Goal: Task Accomplishment & Management: Complete application form

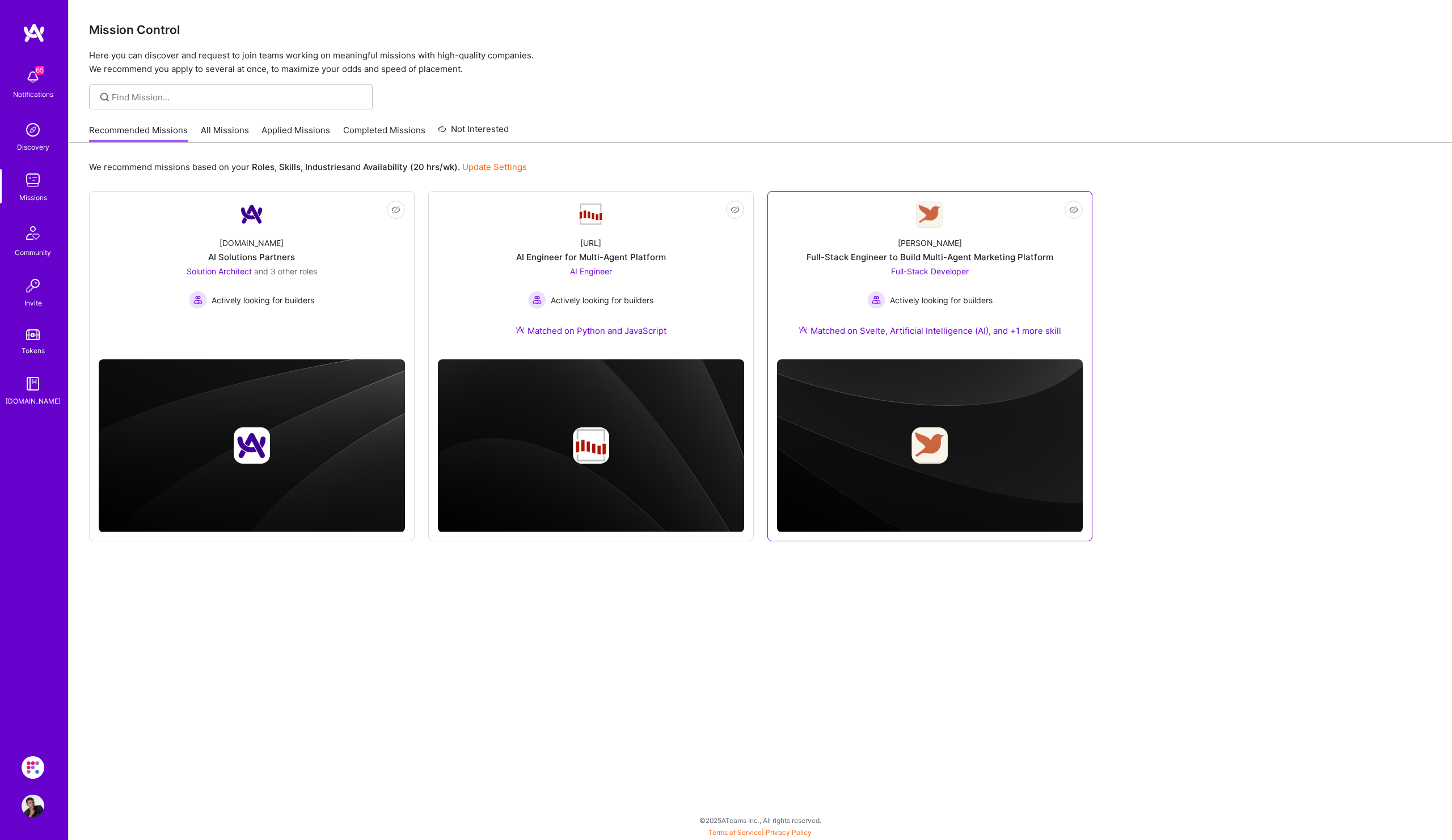
click at [977, 275] on div "Full-Stack Developer Actively looking for builders" at bounding box center [929, 288] width 125 height 44
click at [635, 264] on div "[URL] AI Engineer for Multi-Agent Platform AI Engineer Actively looking for bui…" at bounding box center [591, 289] width 307 height 122
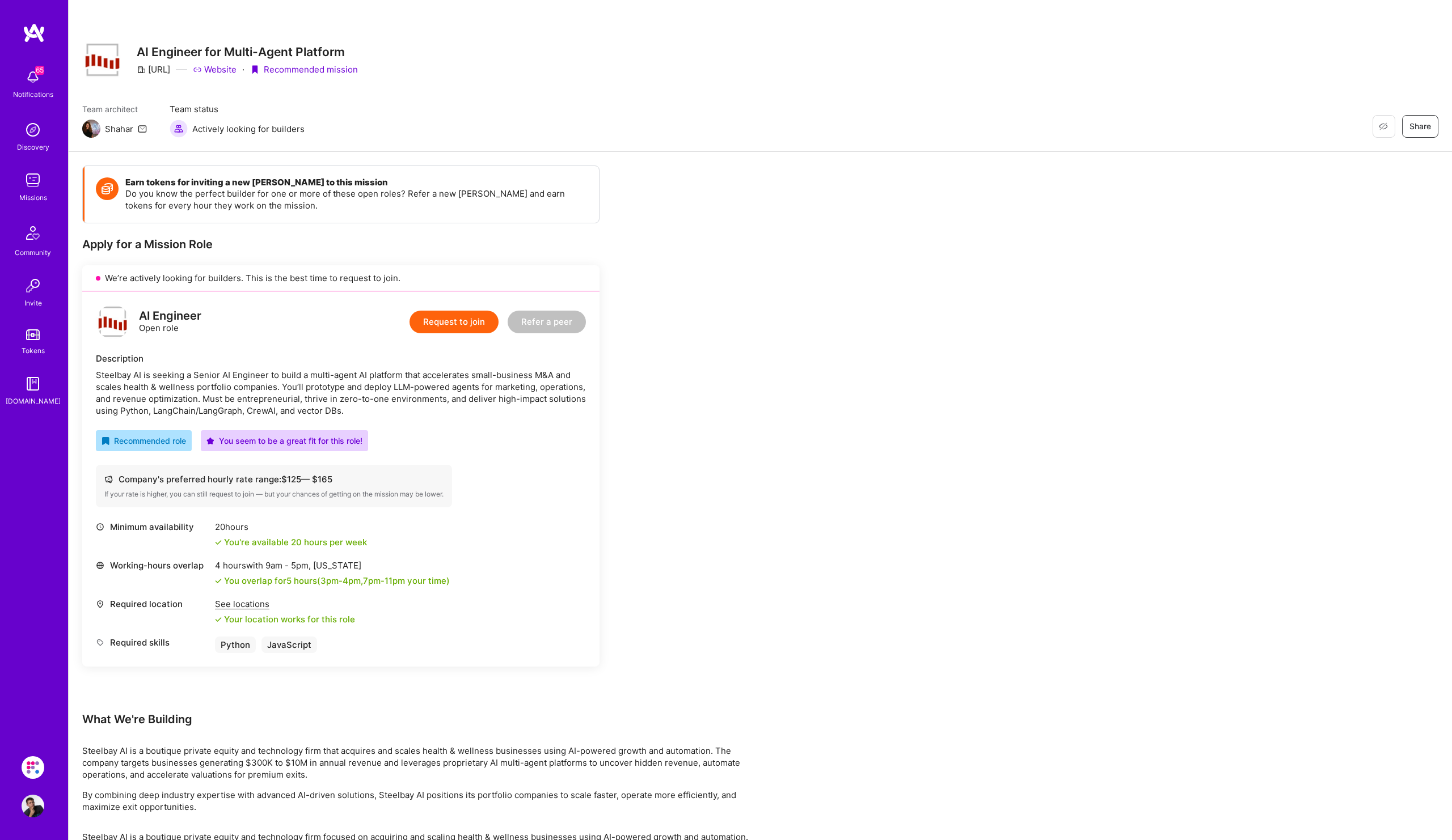
click at [477, 327] on button "Request to join" at bounding box center [454, 322] width 89 height 23
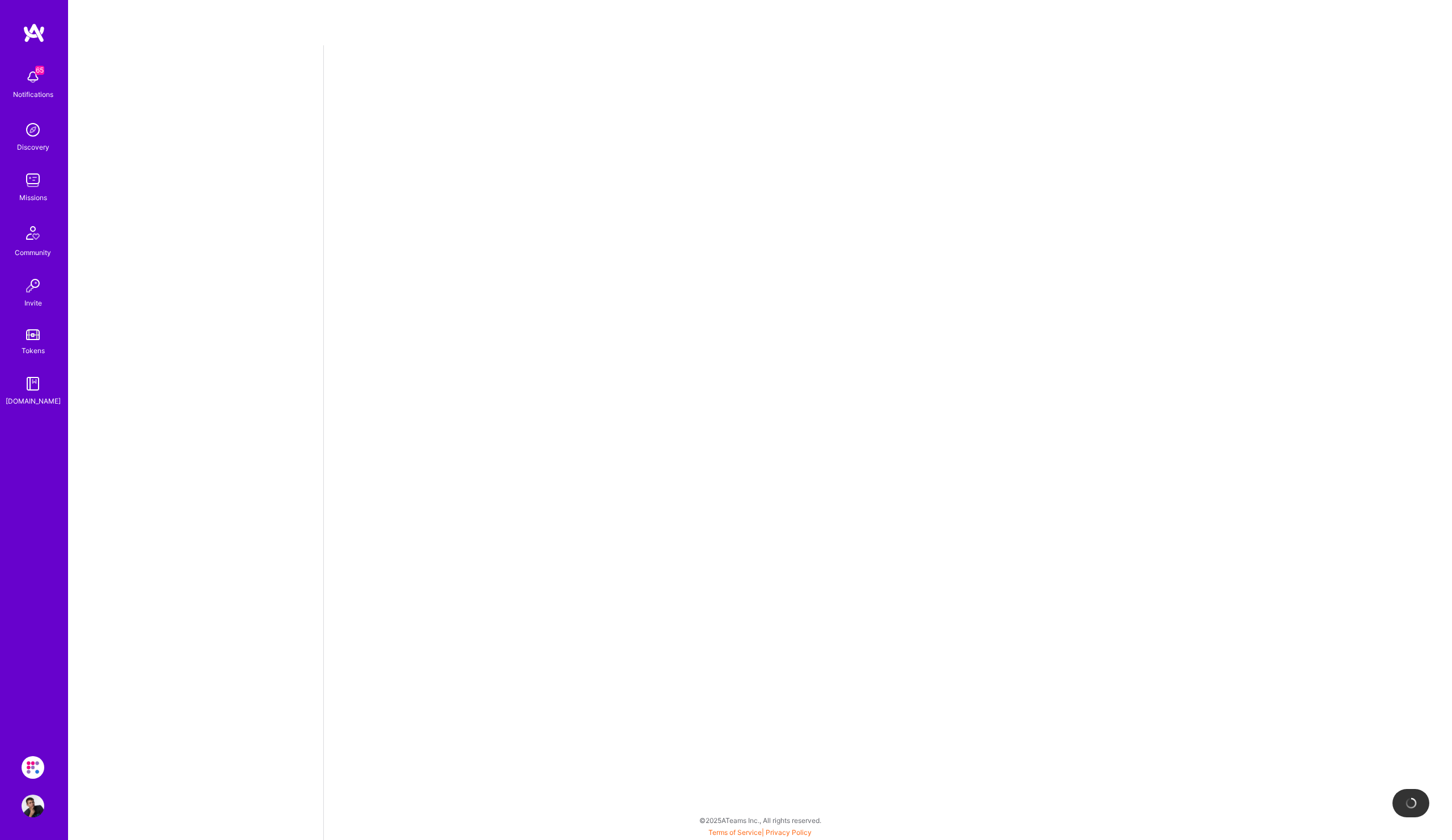
select select "PL"
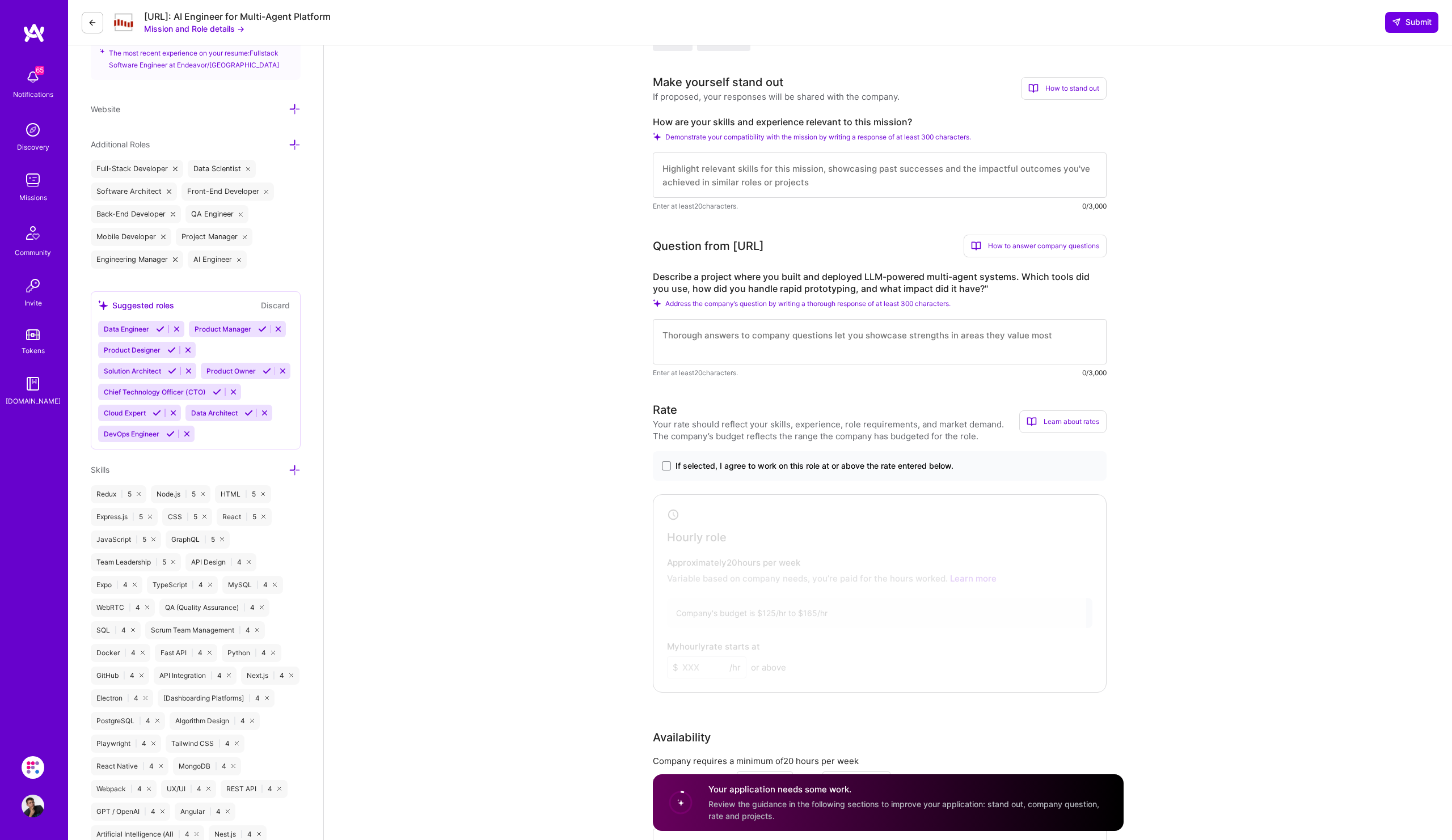
scroll to position [434, 0]
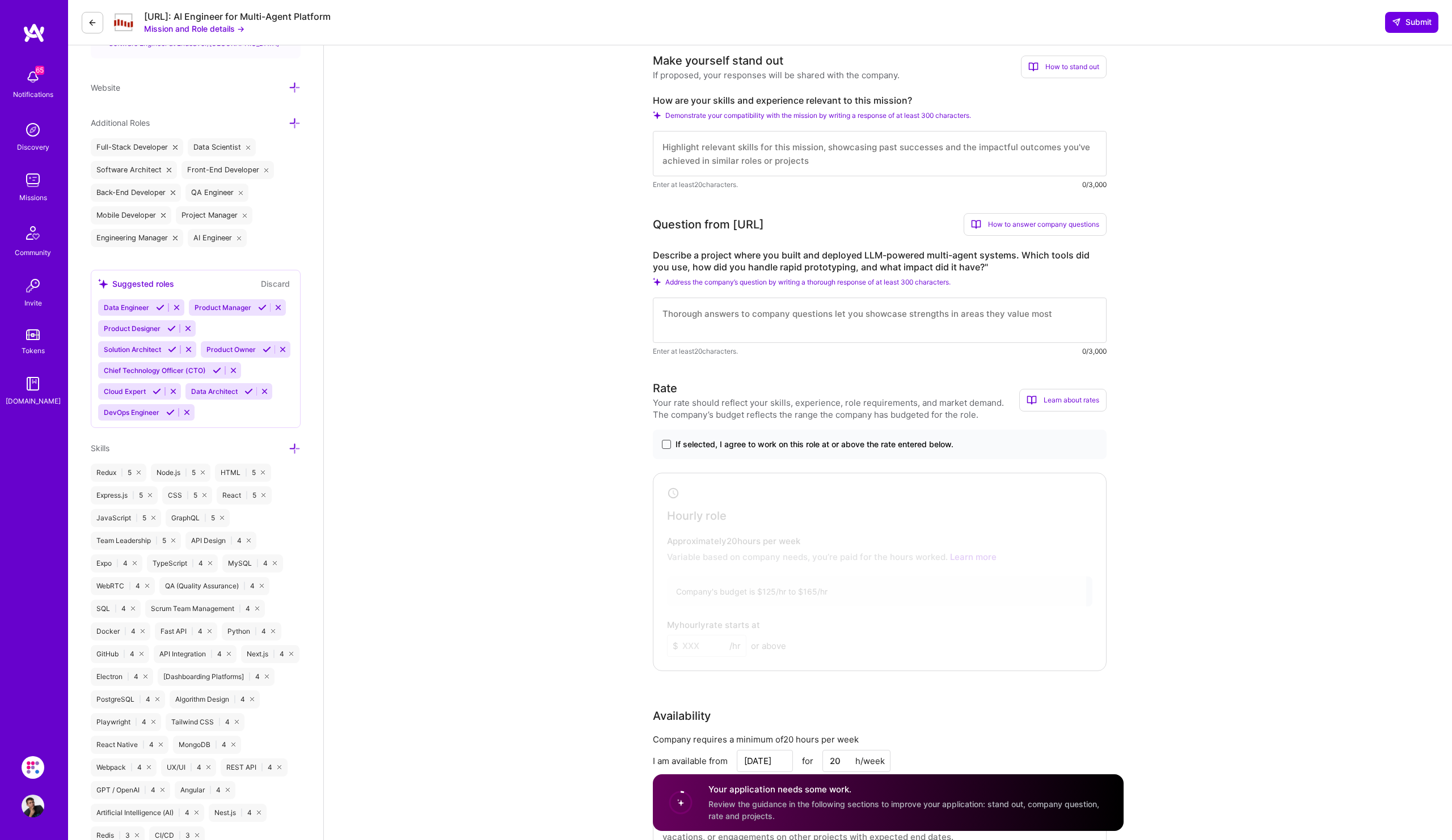
click at [667, 448] on span at bounding box center [667, 445] width 9 height 9
click at [0, 0] on input "If selected, I agree to work on this role at or above the rate entered below." at bounding box center [0, 0] width 0 height 0
click at [719, 636] on input at bounding box center [706, 645] width 79 height 22
drag, startPoint x: 712, startPoint y: 644, endPoint x: 692, endPoint y: 644, distance: 20.0
click at [692, 644] on input at bounding box center [706, 645] width 79 height 22
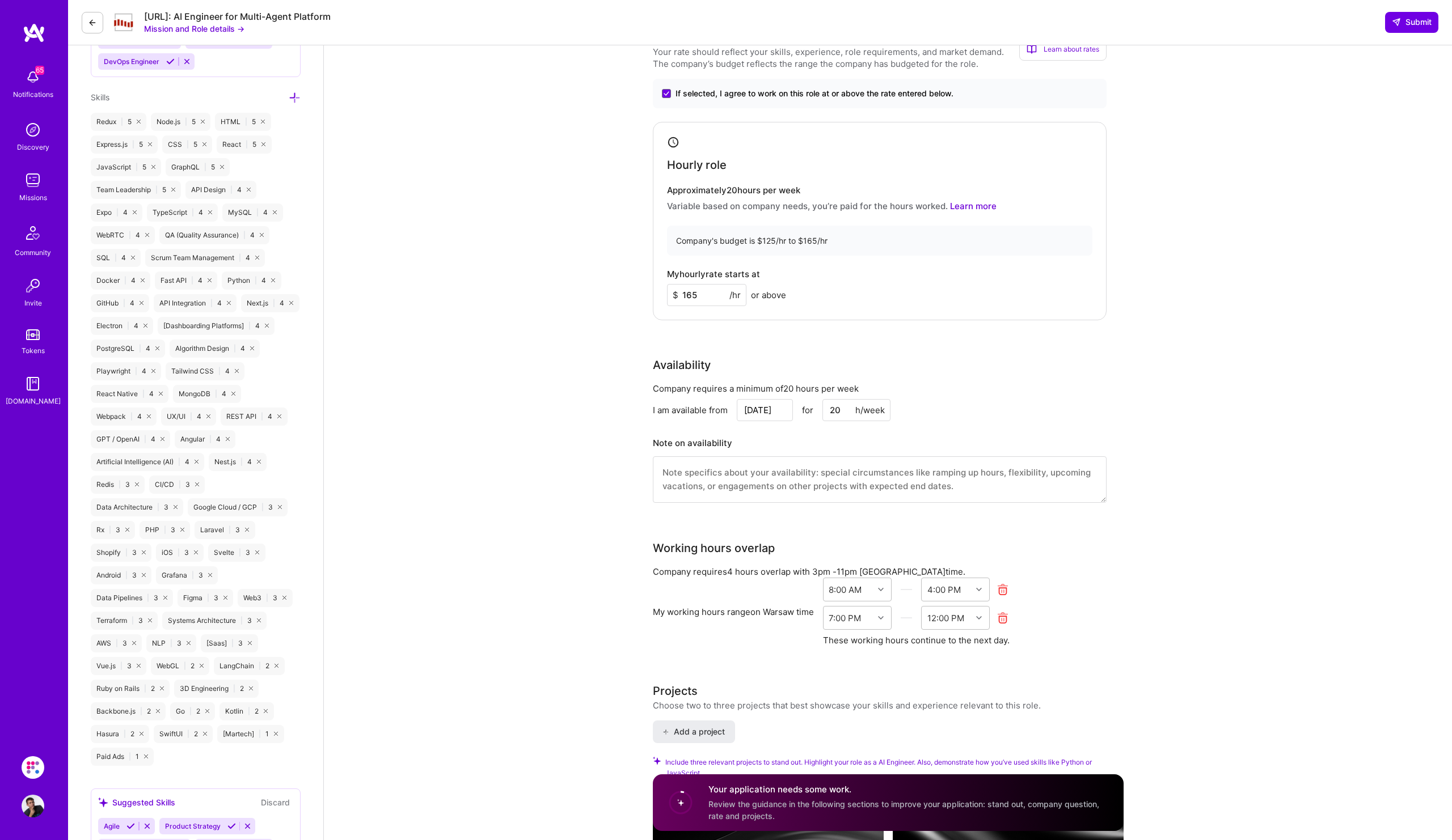
scroll to position [789, 0]
type input "165"
click at [771, 410] on input "[DATE]" at bounding box center [765, 406] width 56 height 22
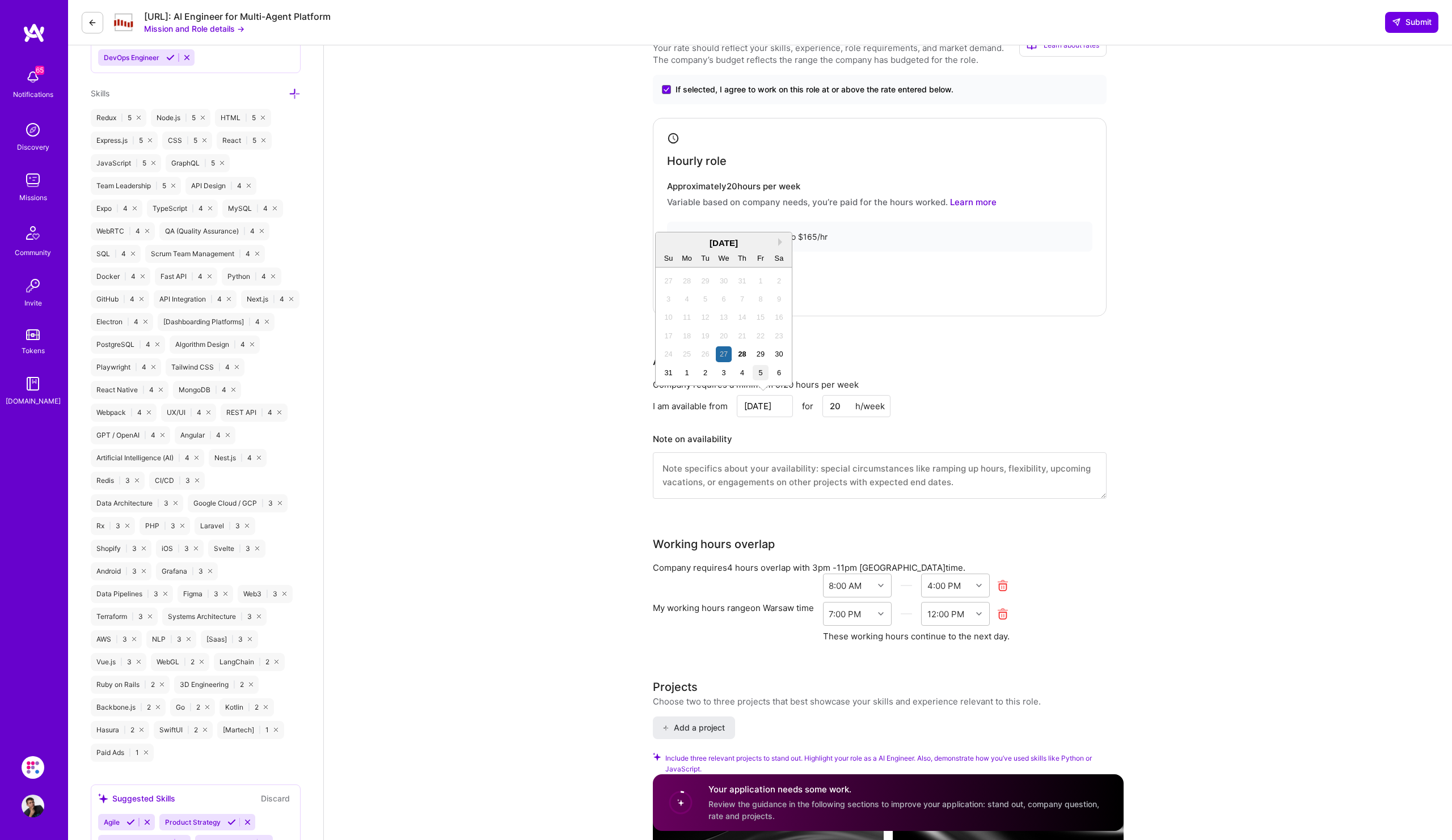
click at [757, 377] on div "5" at bounding box center [760, 373] width 15 height 15
type input "[DATE]"
click at [860, 477] on textarea at bounding box center [880, 475] width 454 height 47
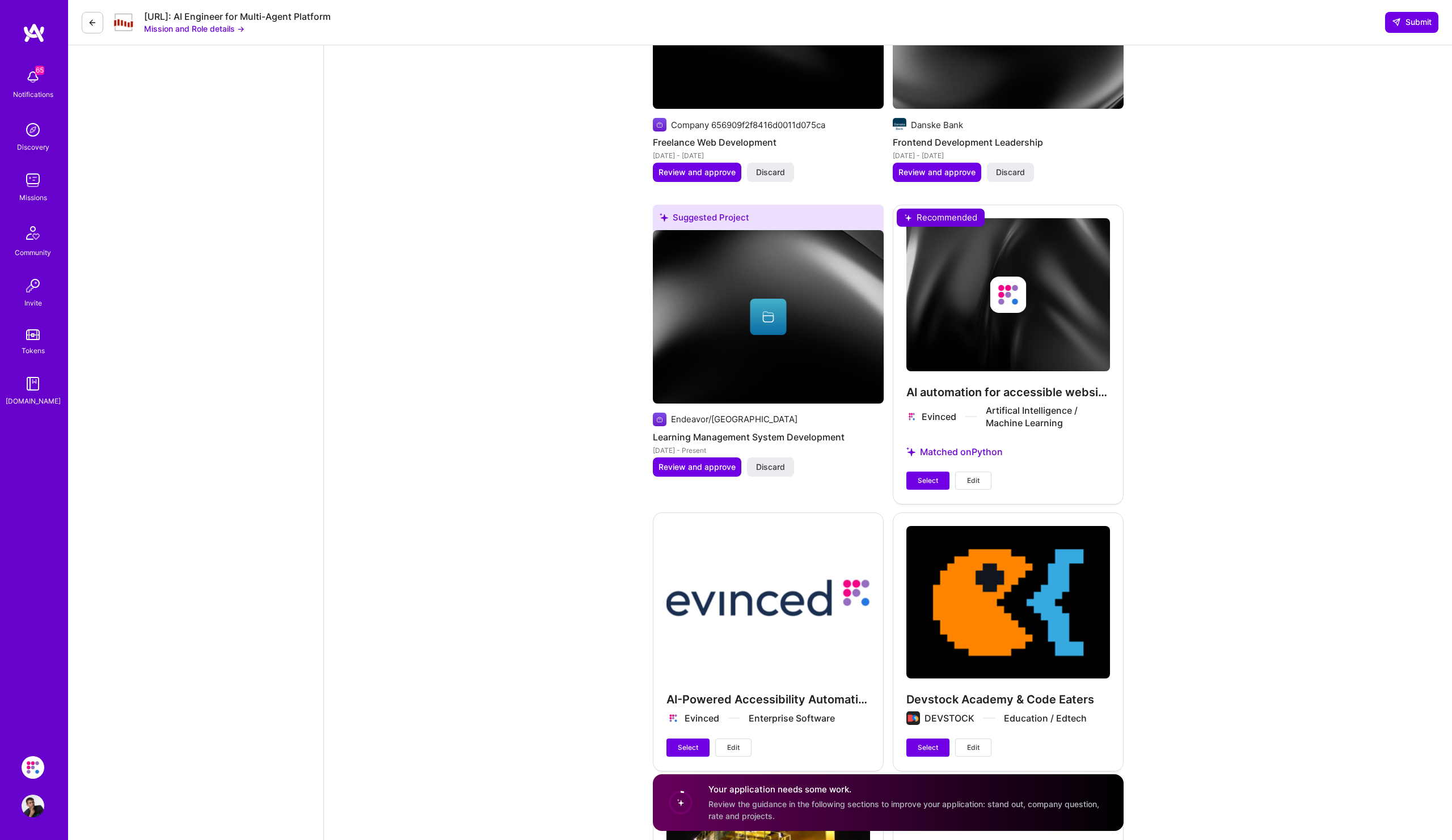
scroll to position [2429, 0]
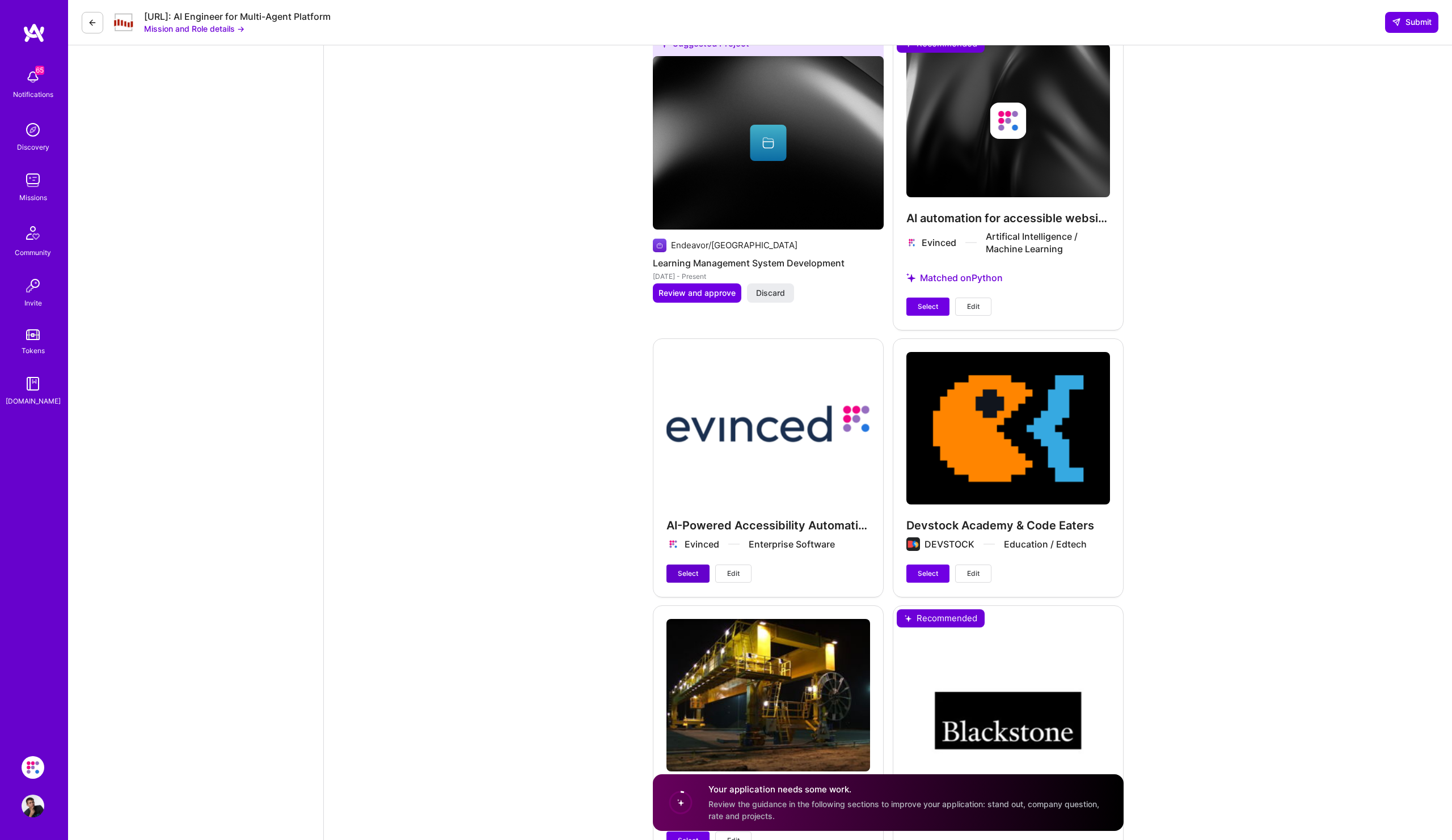
type textarea "Next week I participate in React Universe Conf from [DATE]-[DATE], so I will be…"
click at [685, 573] on span "Select" at bounding box center [688, 574] width 20 height 11
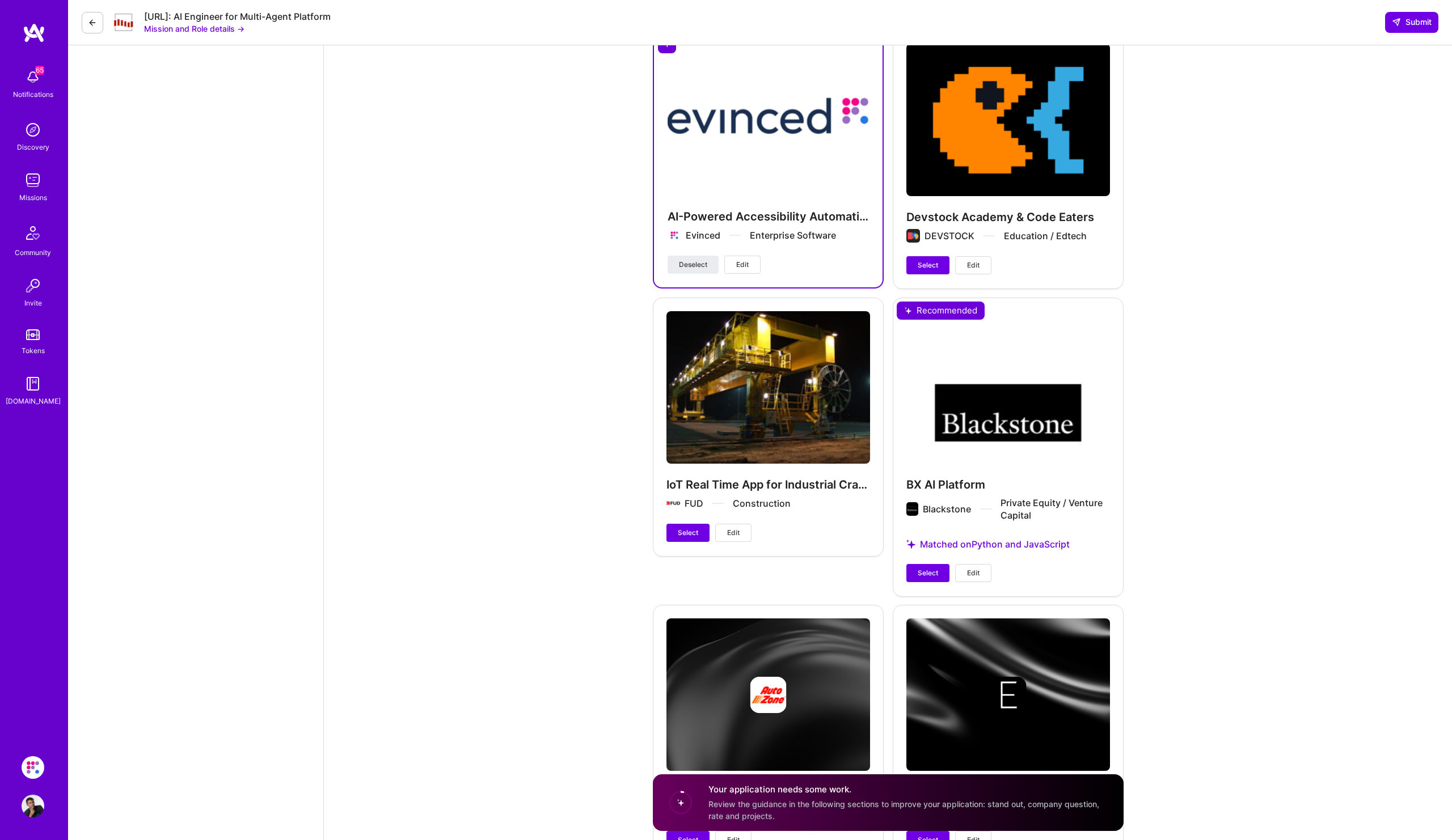
scroll to position [2763, 0]
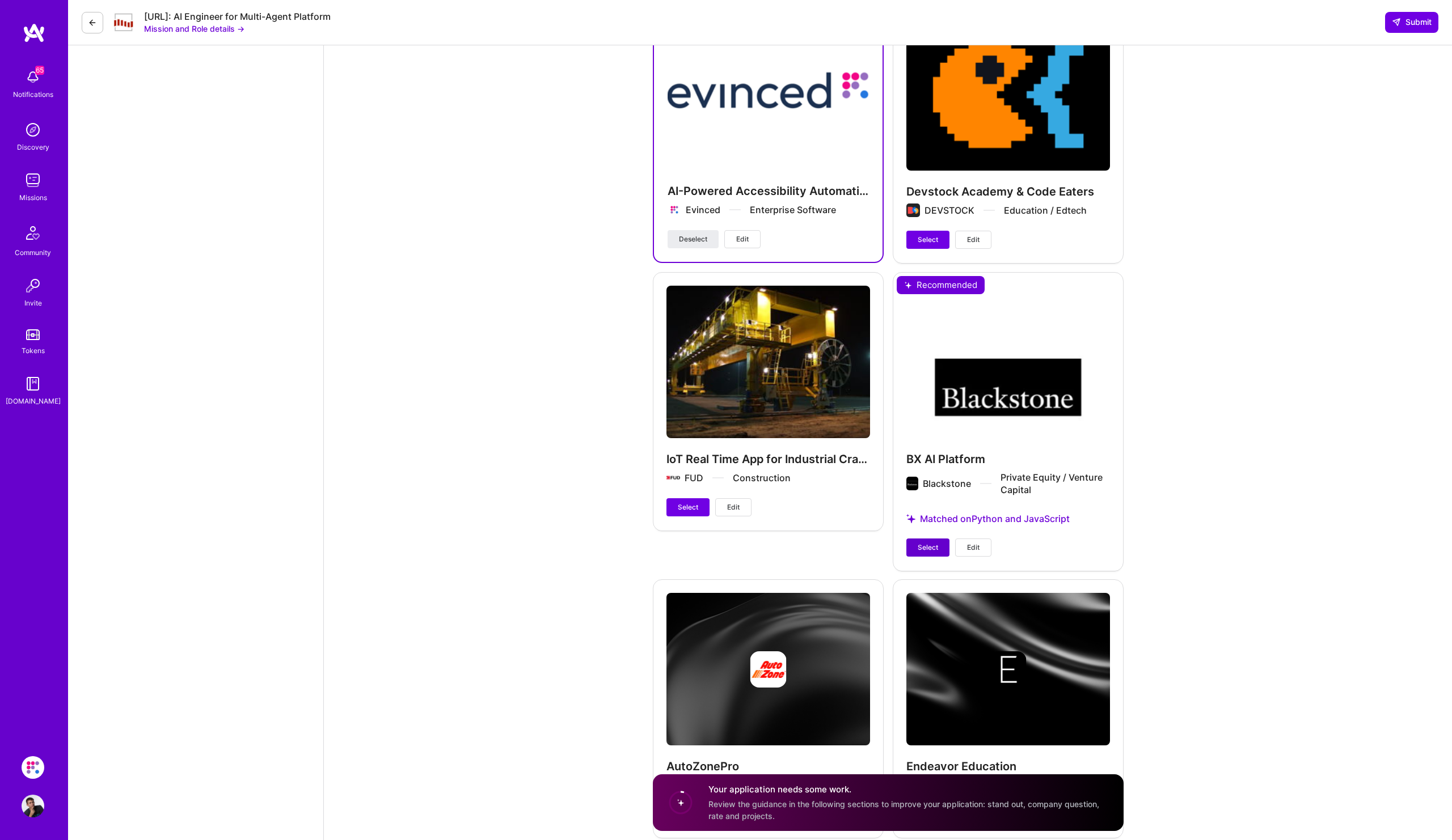
click at [926, 548] on span "Select" at bounding box center [927, 548] width 20 height 11
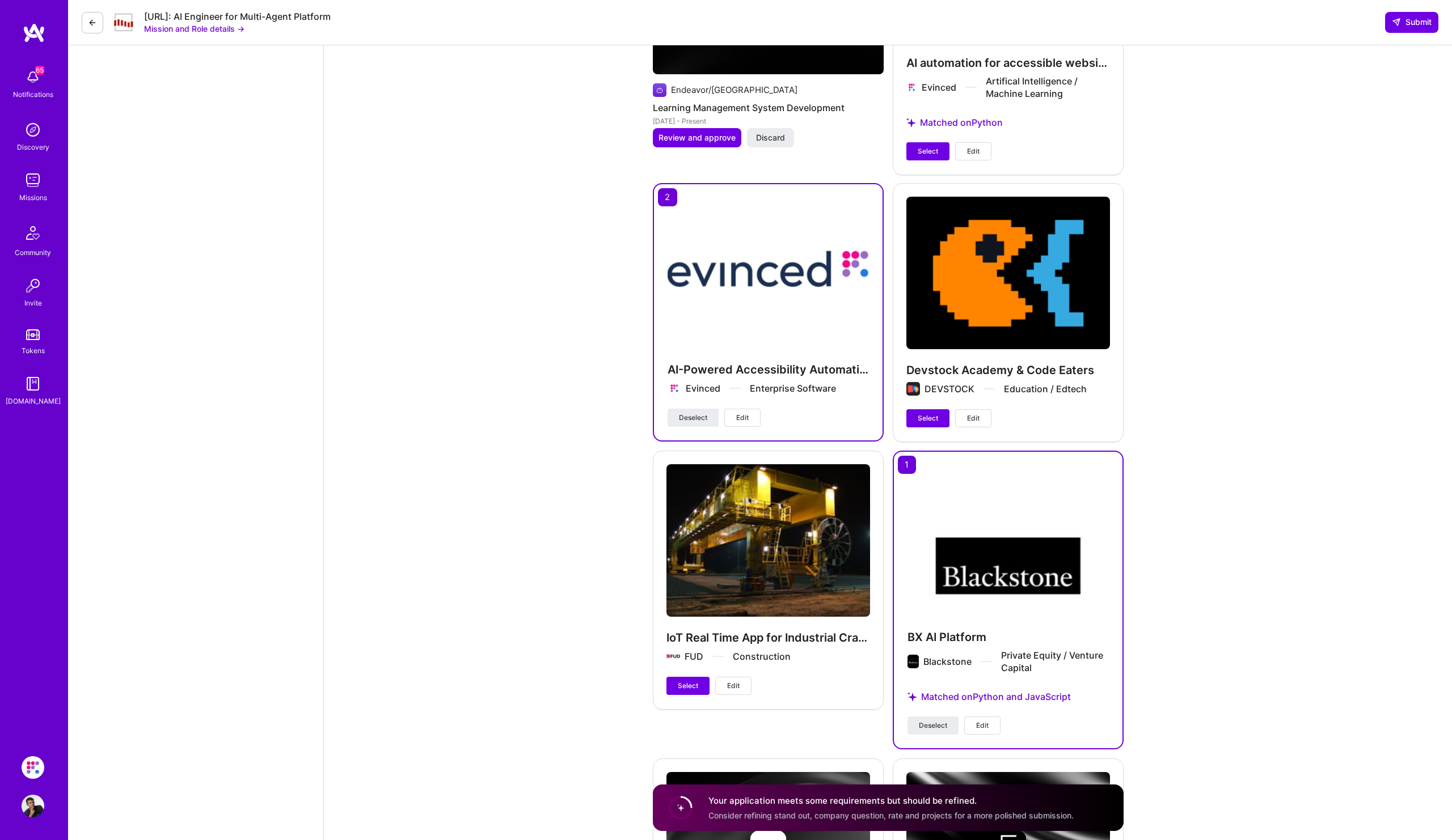
scroll to position [2526, 0]
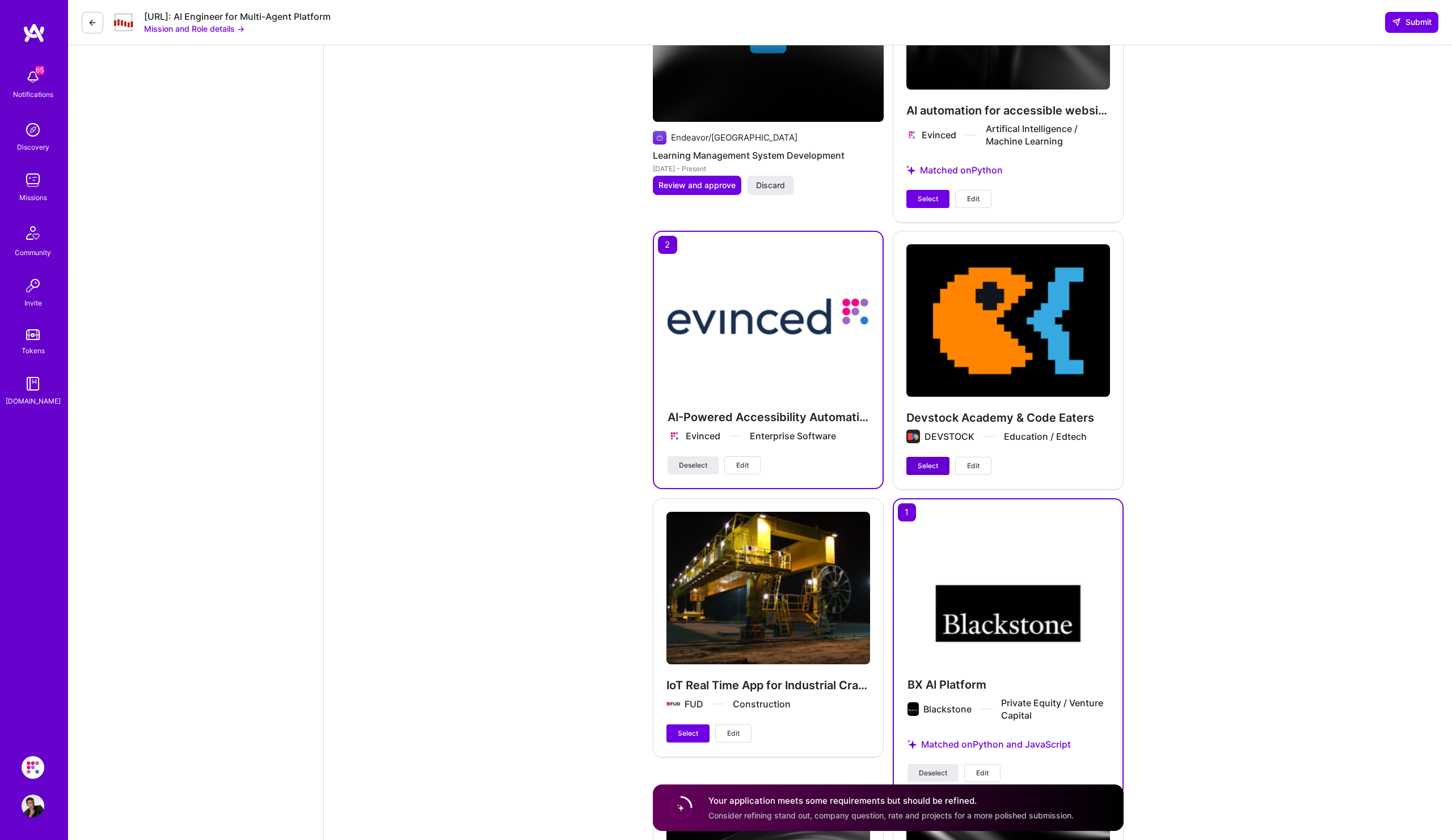
click at [919, 464] on span "Select" at bounding box center [927, 466] width 20 height 11
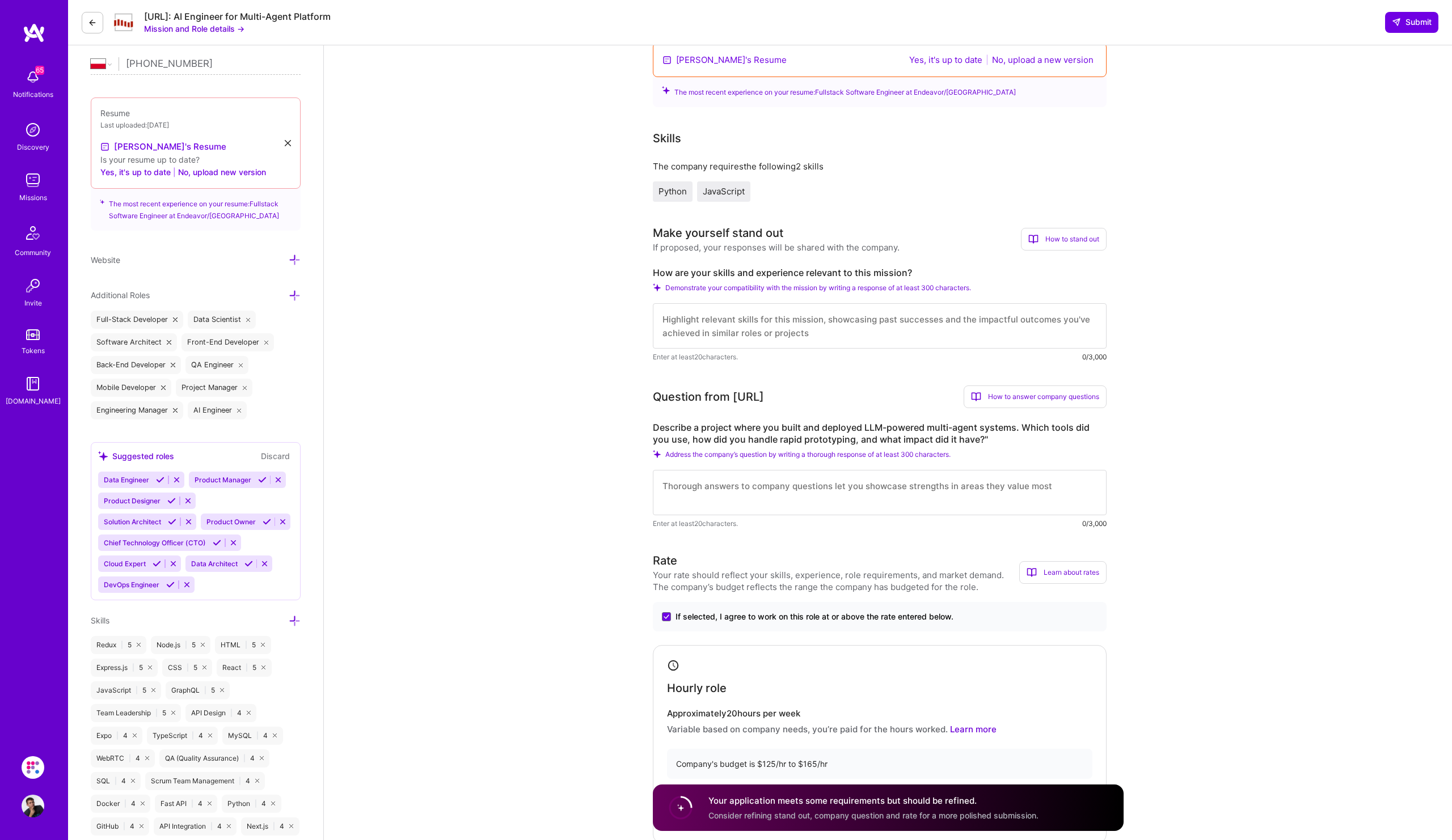
scroll to position [249, 0]
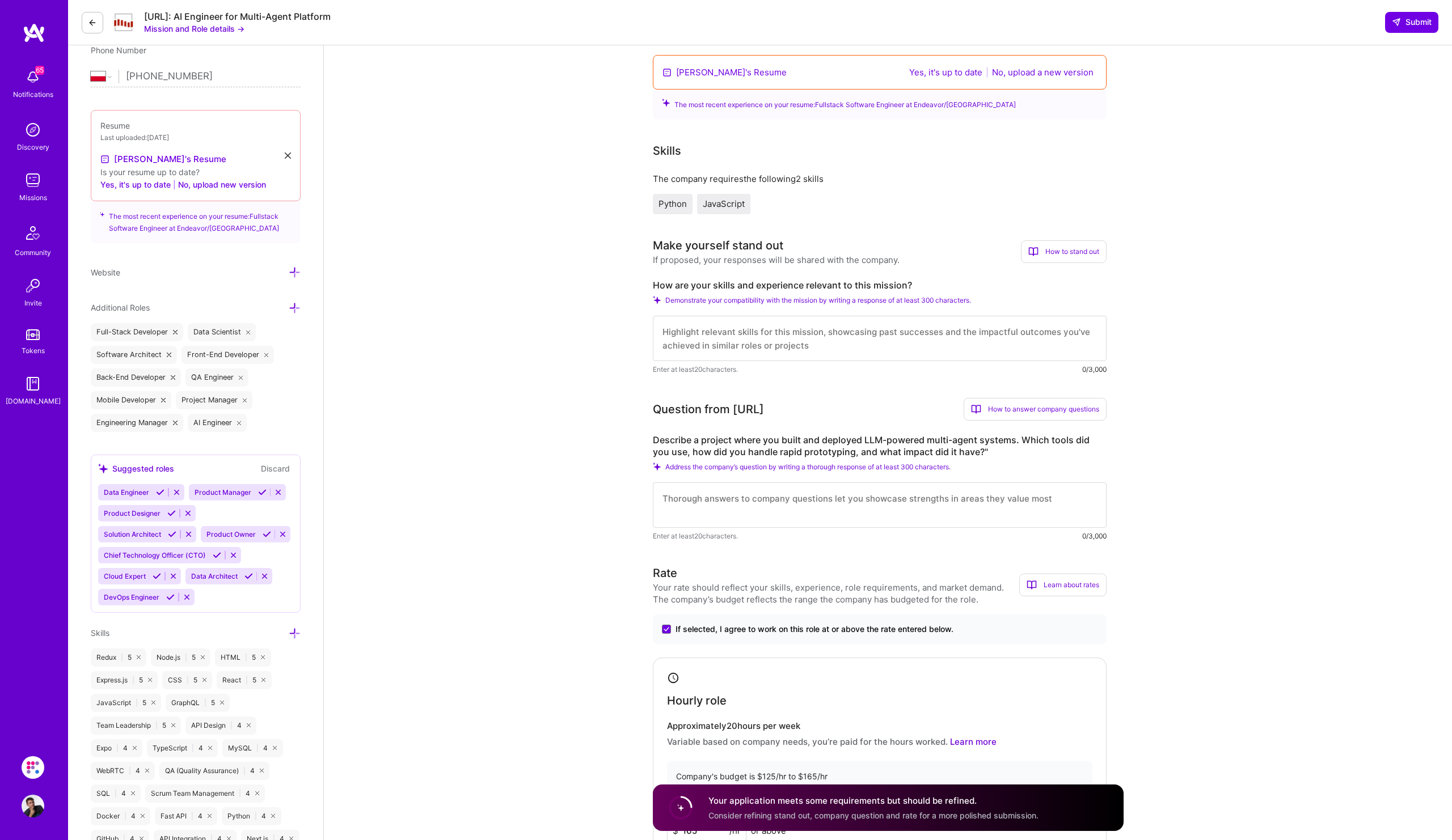
click at [788, 346] on textarea at bounding box center [880, 338] width 454 height 45
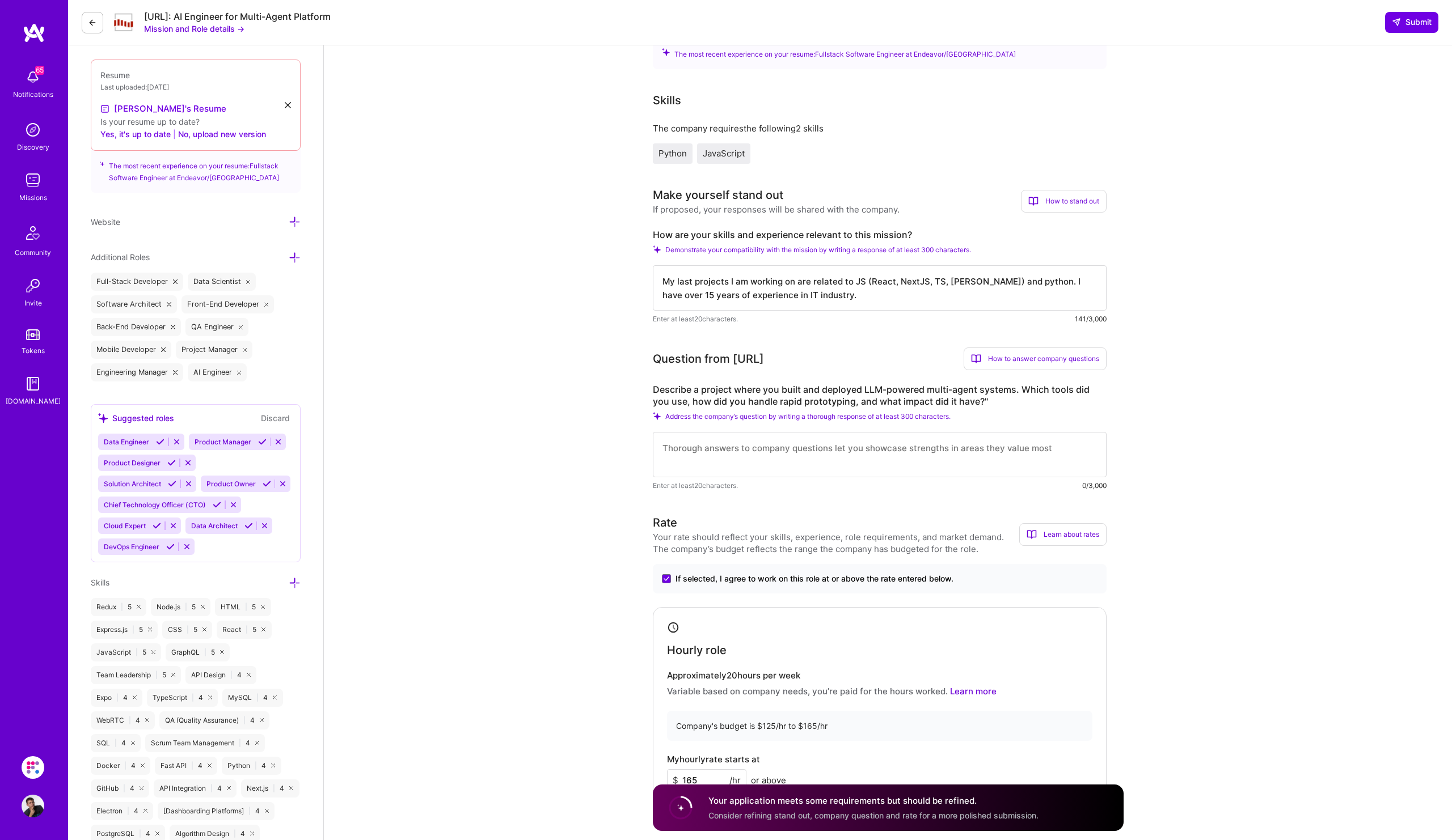
scroll to position [322, 0]
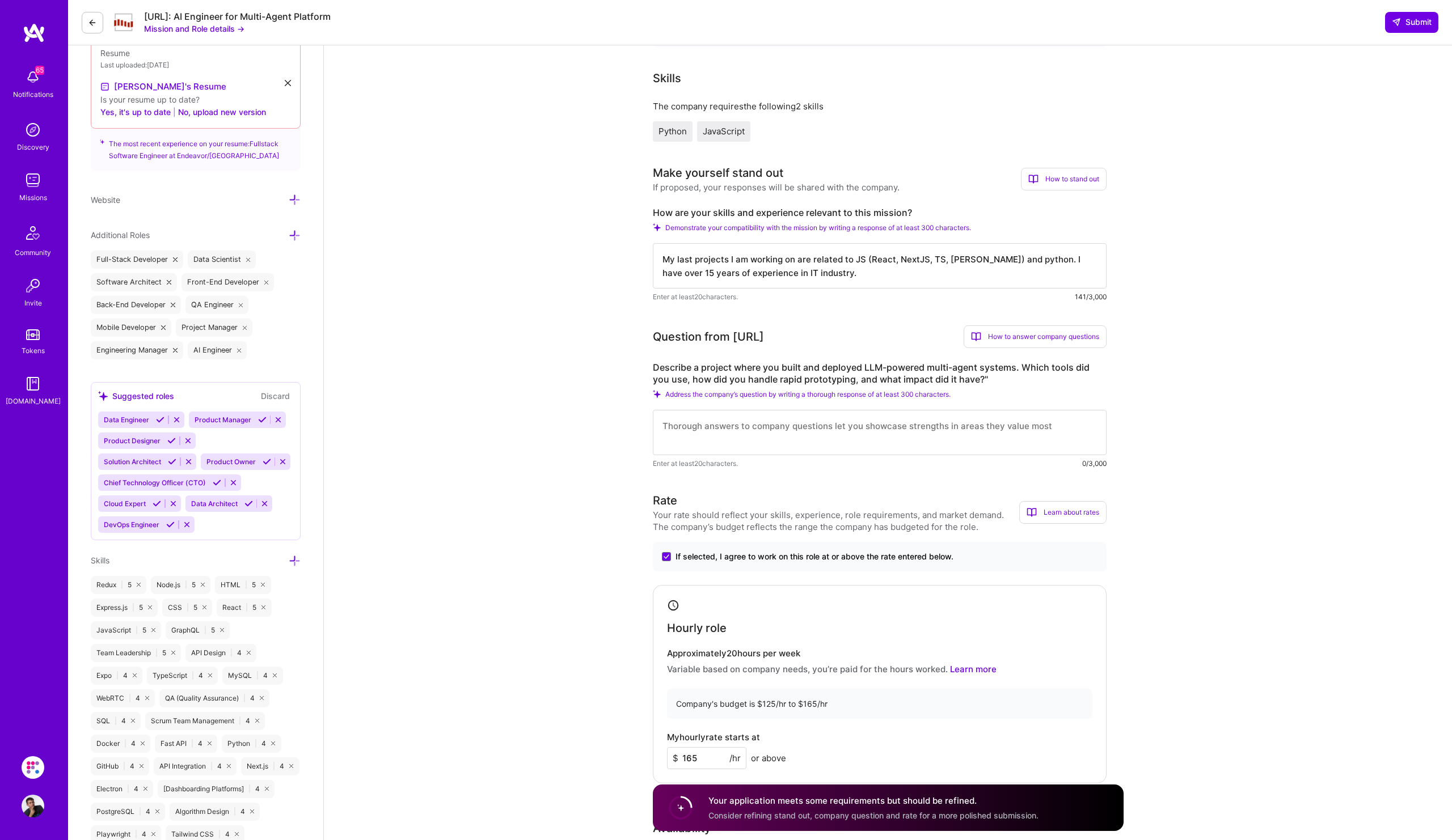
type textarea "My last projects I am working on are related to JS (React, NextJS, TS, [PERSON_…"
click at [844, 441] on textarea at bounding box center [880, 432] width 454 height 45
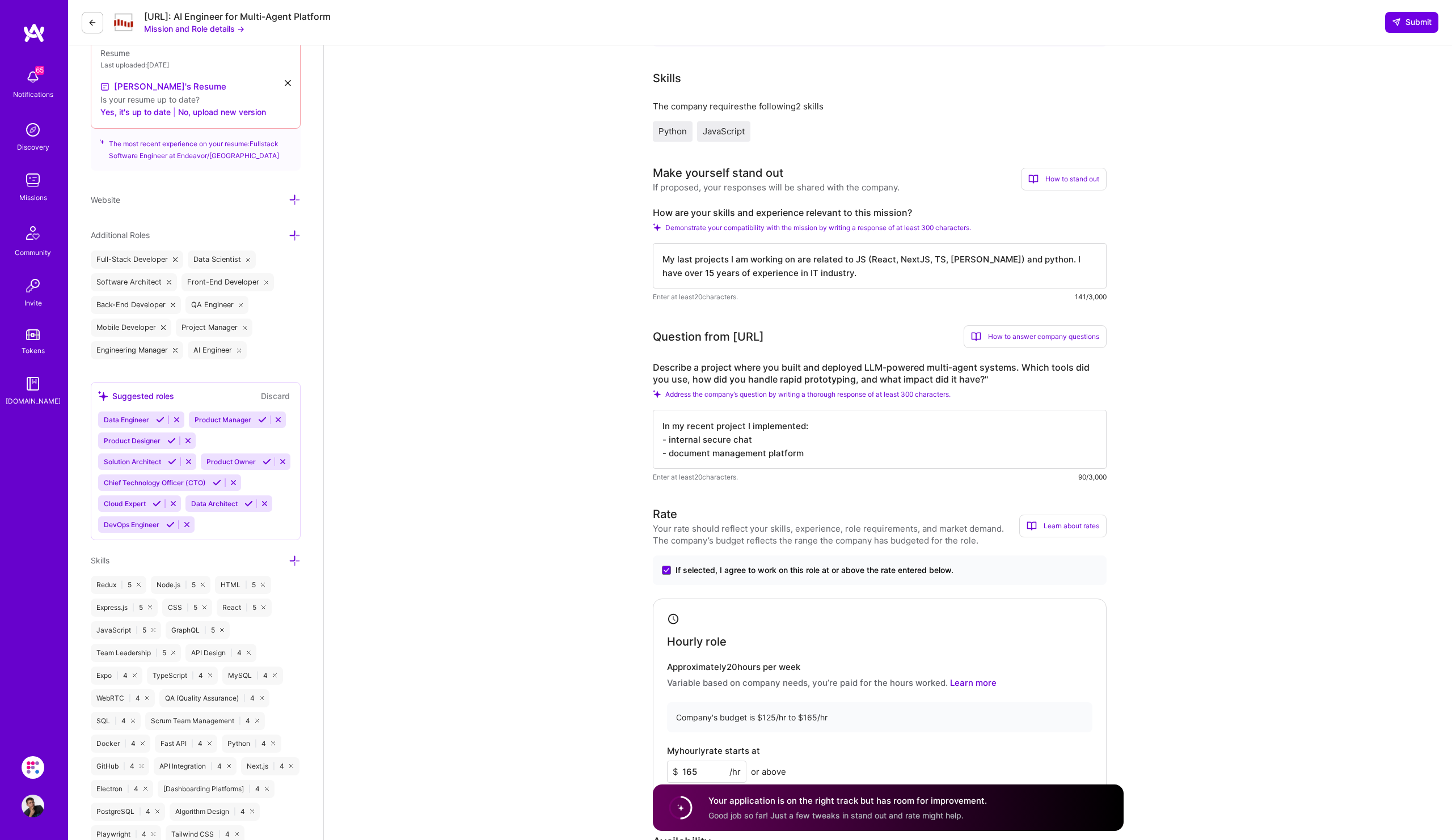
click at [847, 434] on textarea "In my recent project I implemented: - internal secure chat - document managemen…" at bounding box center [880, 439] width 454 height 59
click at [832, 448] on textarea "In my recent project I implemented: - internal secure chat - document managemen…" at bounding box center [880, 439] width 454 height 59
click at [878, 463] on textarea "In my recent project I implemented: - internal secure chat (FE + api) - documen…" at bounding box center [880, 439] width 454 height 59
click at [671, 454] on textarea "In my recent project I implemented: - internal secure chat (FE + api) - documen…" at bounding box center [880, 439] width 454 height 59
click at [896, 452] on textarea "In my recent project I implemented: - internal secure chat (FE + api) - interna…" at bounding box center [880, 439] width 454 height 59
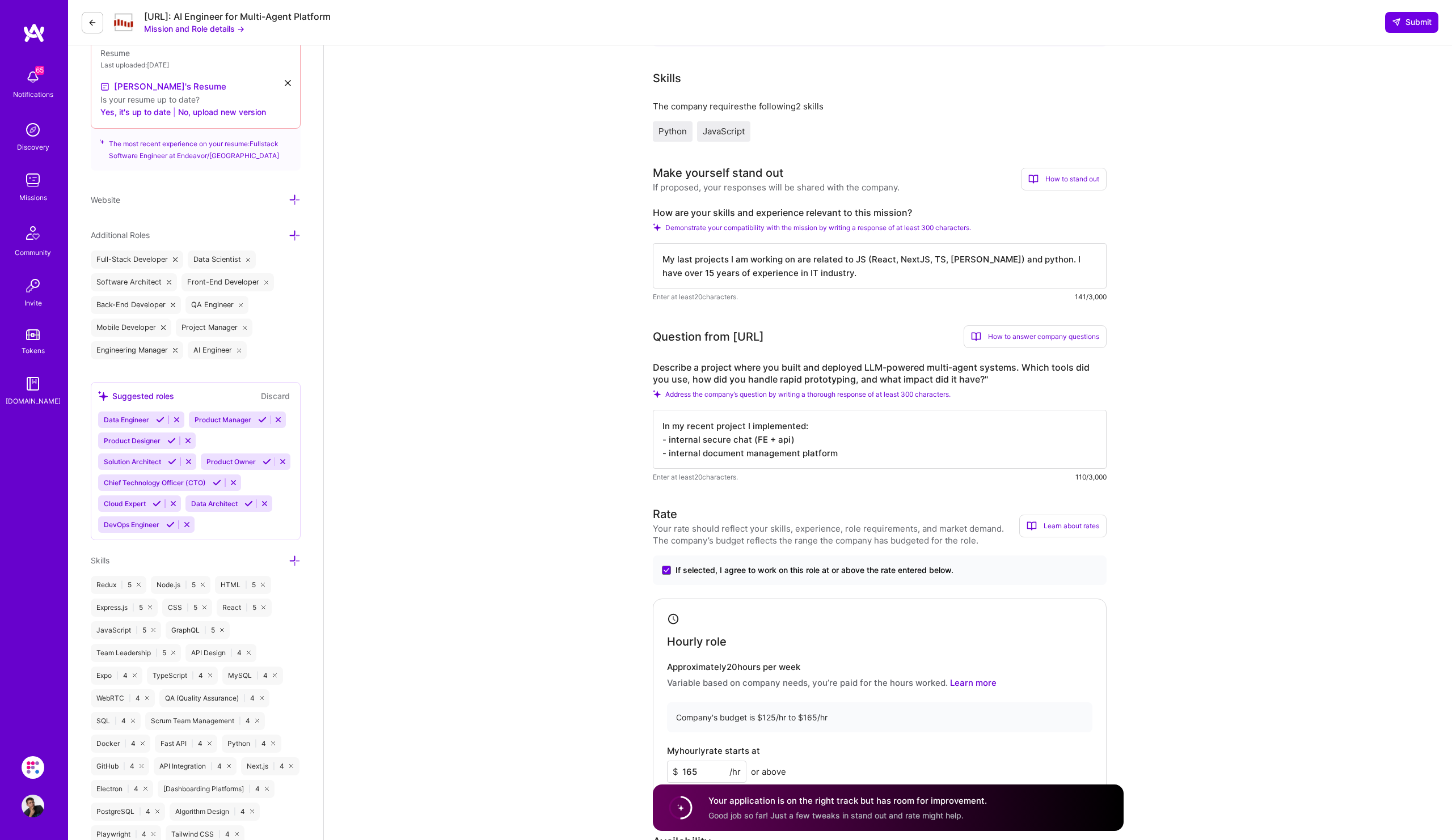
click at [741, 428] on textarea "In my recent project I implemented: - internal secure chat (FE + api) - interna…" at bounding box center [880, 439] width 454 height 59
click at [892, 429] on textarea "In my recent project AI related projects I implemented: - internal secure chat …" at bounding box center [880, 439] width 454 height 59
click at [866, 454] on textarea "In my recent project AI related projects I implemented: - internal secure chat …" at bounding box center [880, 439] width 454 height 59
click at [882, 465] on textarea "In my recent project AI related projects I implemented: - internal secure chat …" at bounding box center [880, 439] width 454 height 59
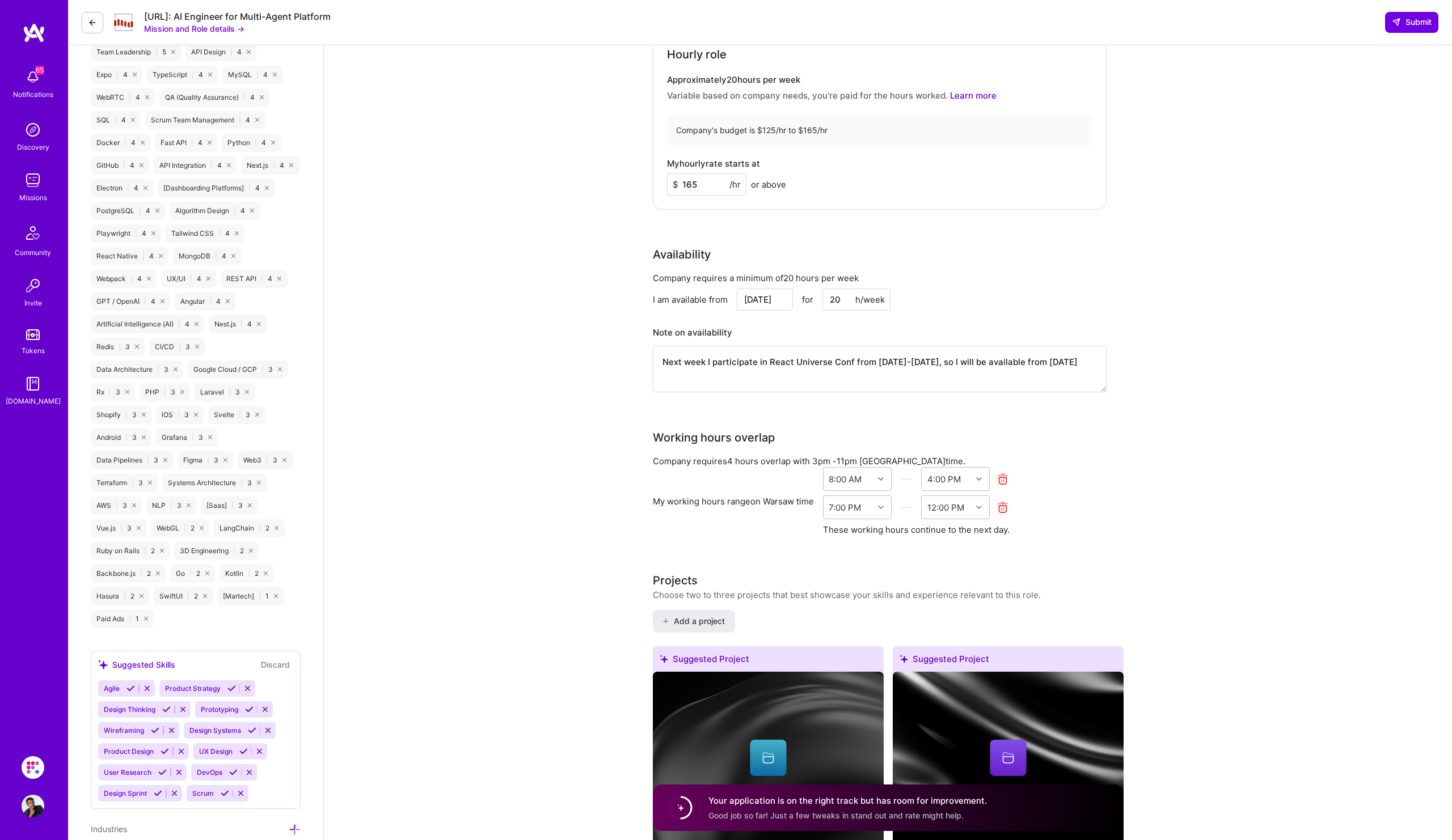
scroll to position [402, 0]
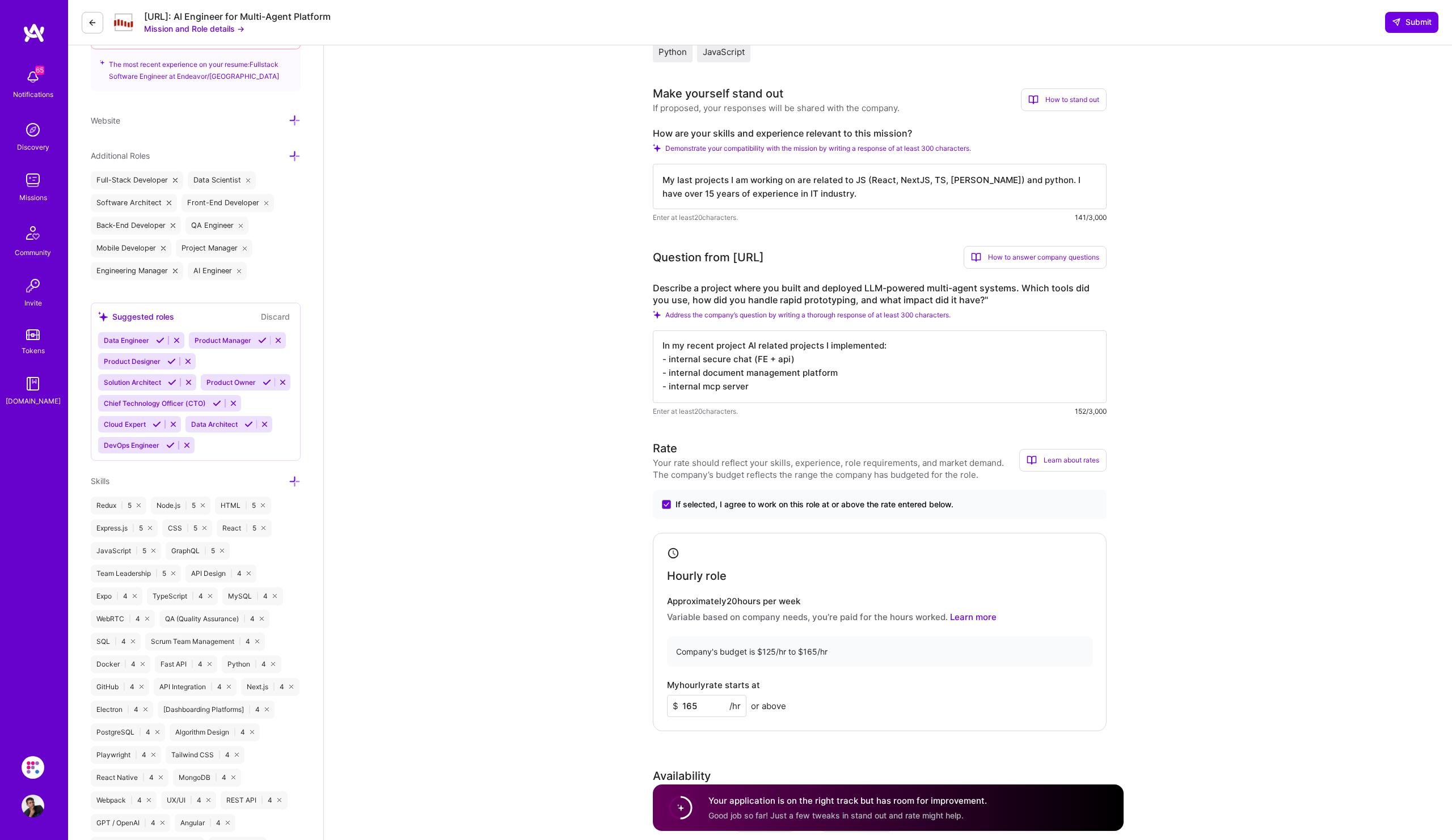
click at [924, 349] on textarea "In my recent project AI related projects I implemented: - internal secure chat …" at bounding box center [880, 367] width 454 height 72
click at [894, 380] on textarea "In my recent project AI related projects I implemented: - internal secure chat …" at bounding box center [880, 367] width 454 height 72
click at [906, 368] on textarea "In my recent project AI related projects I implemented: - internal secure chat …" at bounding box center [880, 367] width 454 height 72
click at [911, 363] on textarea "In my recent project AI related projects I implemented: - internal secure chat …" at bounding box center [880, 367] width 454 height 72
click at [701, 360] on textarea "In my recent project AI related projects I implemented: - internal secure chat …" at bounding box center [880, 367] width 454 height 72
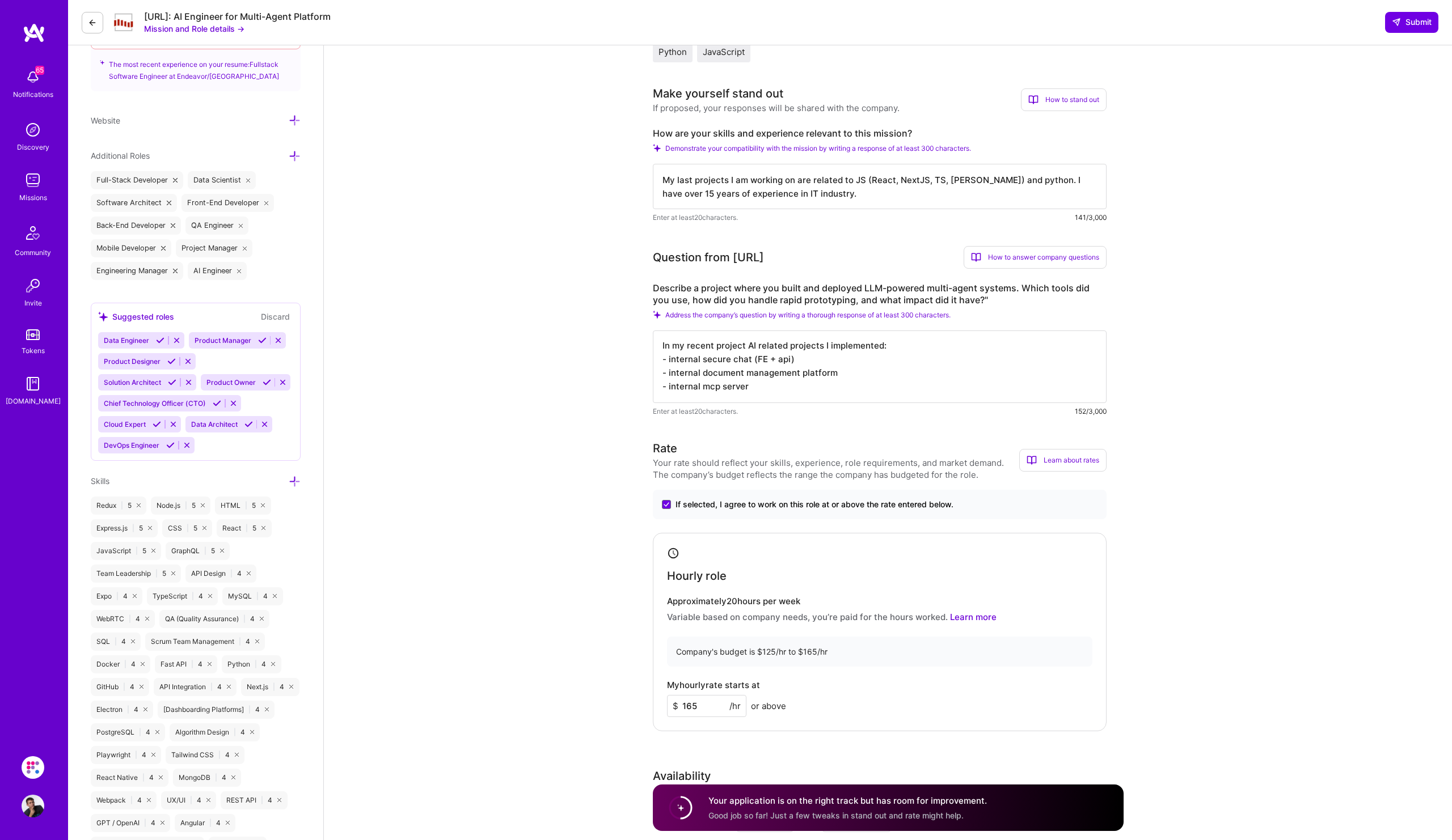
click at [751, 363] on textarea "In my recent project AI related projects I implemented: - internal secure chat …" at bounding box center [880, 367] width 454 height 72
click at [859, 372] on textarea "In my recent project AI related projects I implemented: - secure chat app(FE + …" at bounding box center [880, 367] width 454 height 72
type textarea "In my recent project AI related projects I implemented: - secure chat app(FE + …"
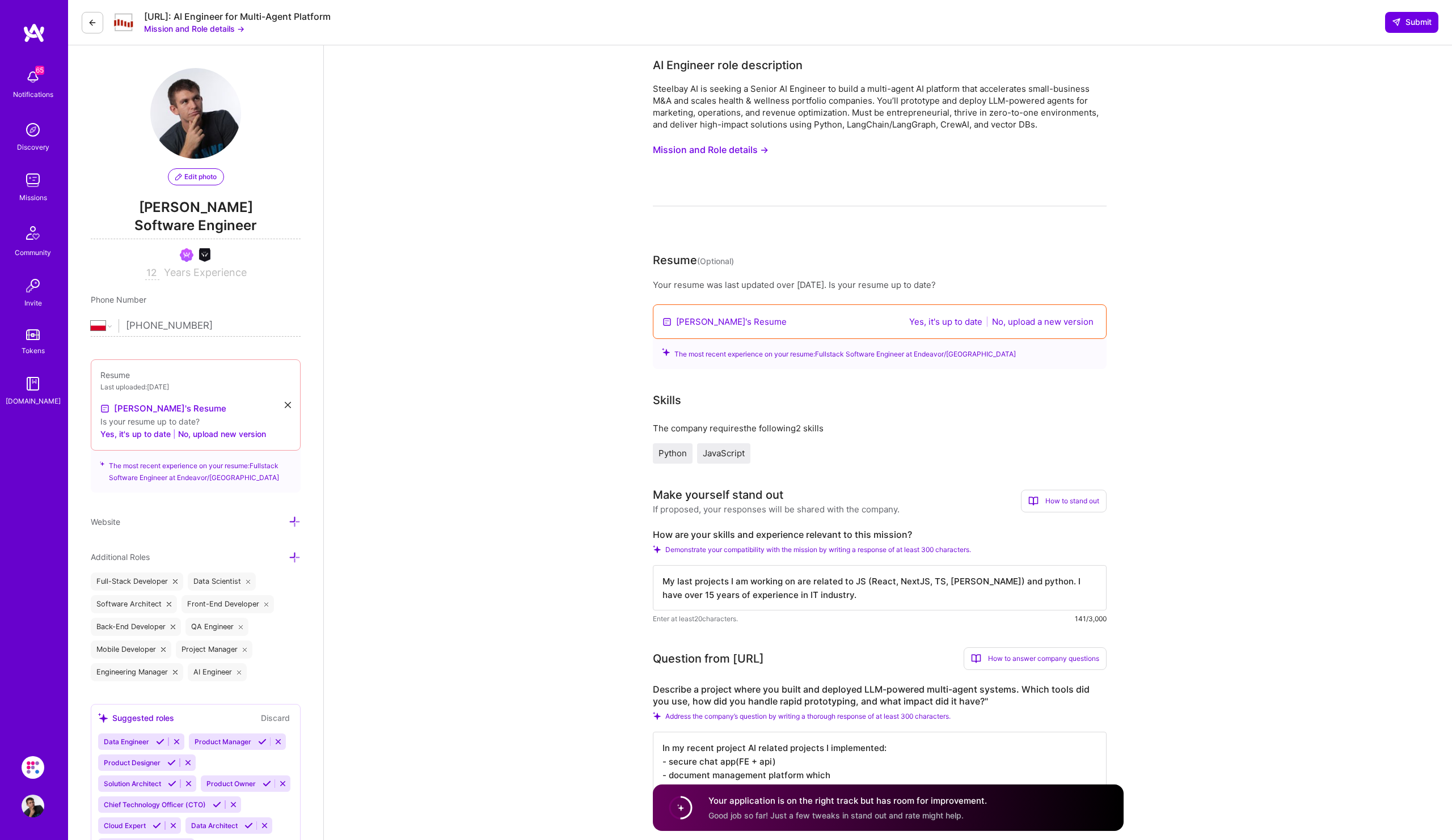
select select "PL"
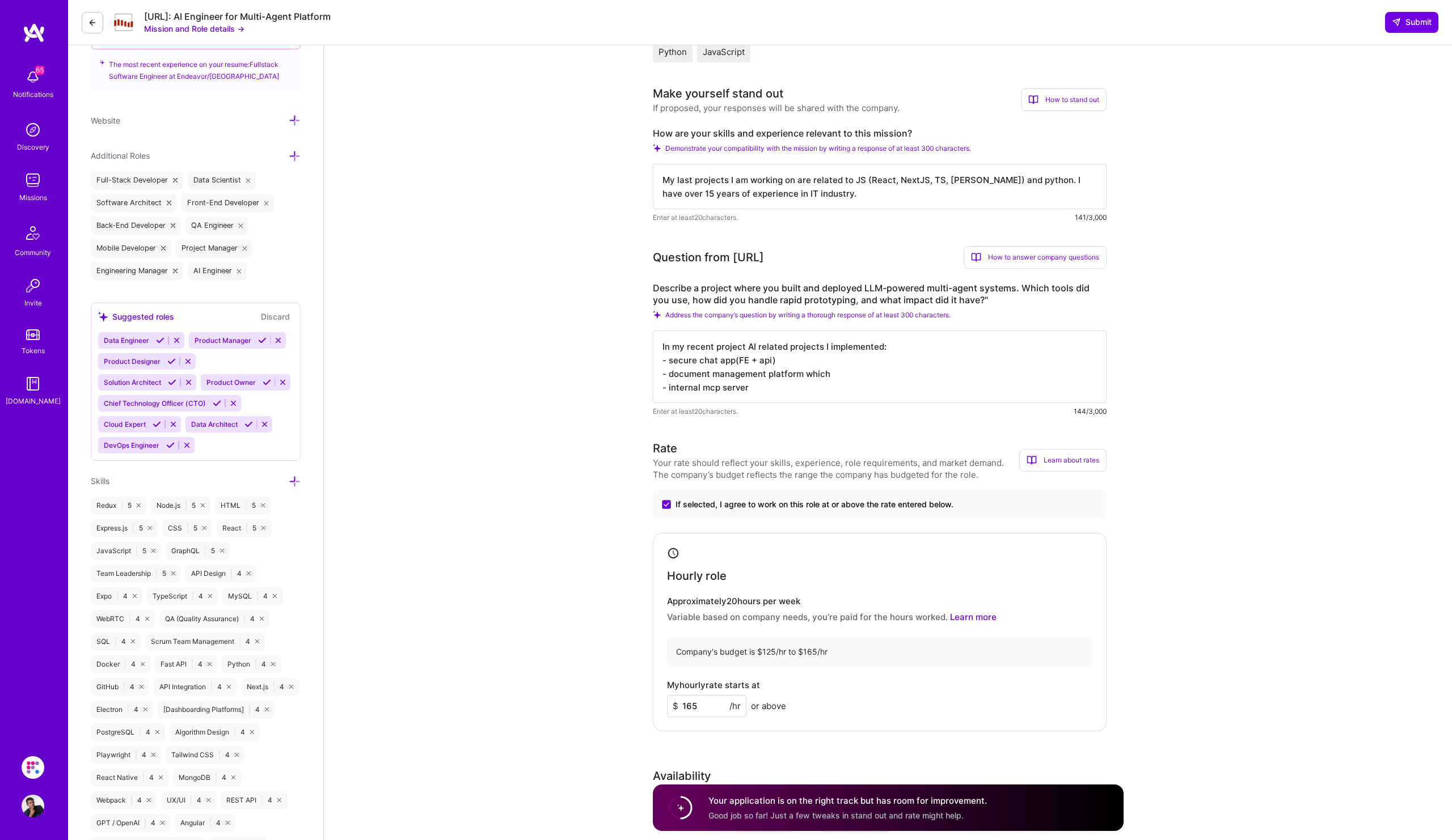
scroll to position [2, 0]
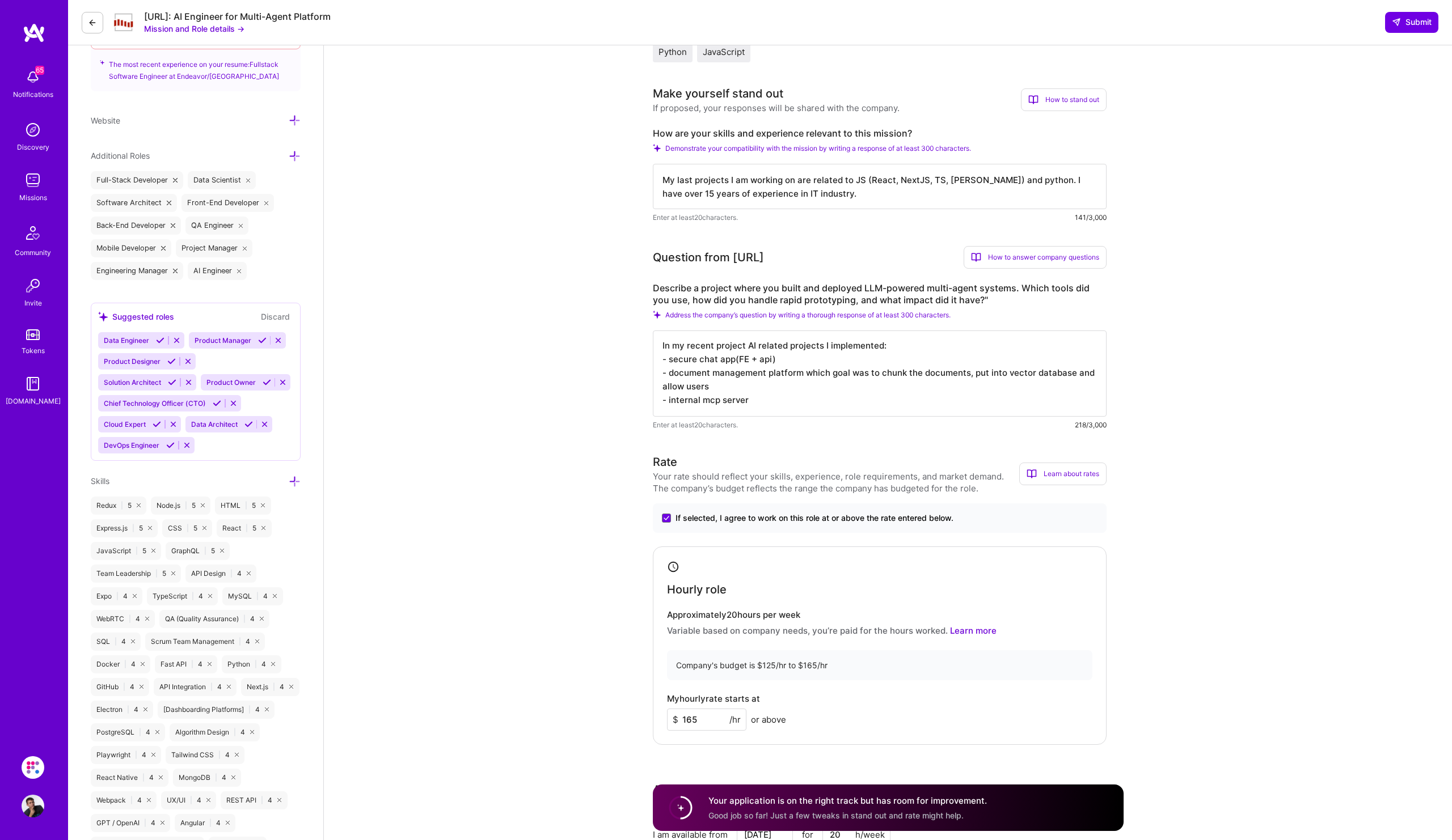
click at [1011, 387] on textarea "In my recent project AI related projects I implemented: - secure chat app(FE + …" at bounding box center [880, 374] width 454 height 86
drag, startPoint x: 1011, startPoint y: 387, endPoint x: 1086, endPoint y: 371, distance: 76.7
click at [1086, 371] on textarea "In my recent project AI related projects I implemented: - secure chat app(FE + …" at bounding box center [880, 374] width 454 height 86
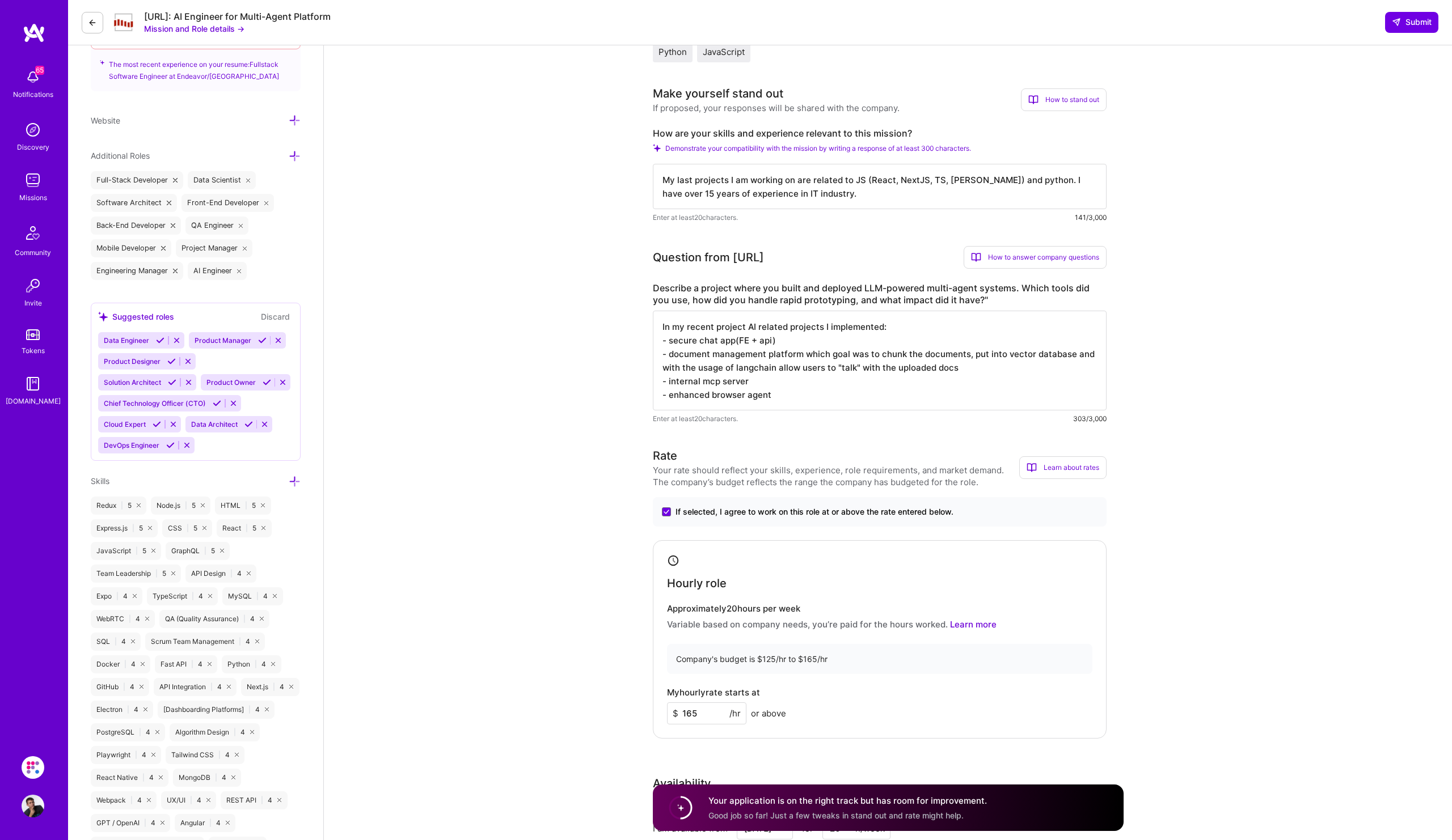
click at [744, 398] on textarea "In my recent project AI related projects I implemented: - secure chat app(FE + …" at bounding box center [880, 361] width 454 height 100
click at [796, 393] on textarea "In my recent project AI related projects I implemented: - secure chat app(FE + …" at bounding box center [880, 361] width 454 height 100
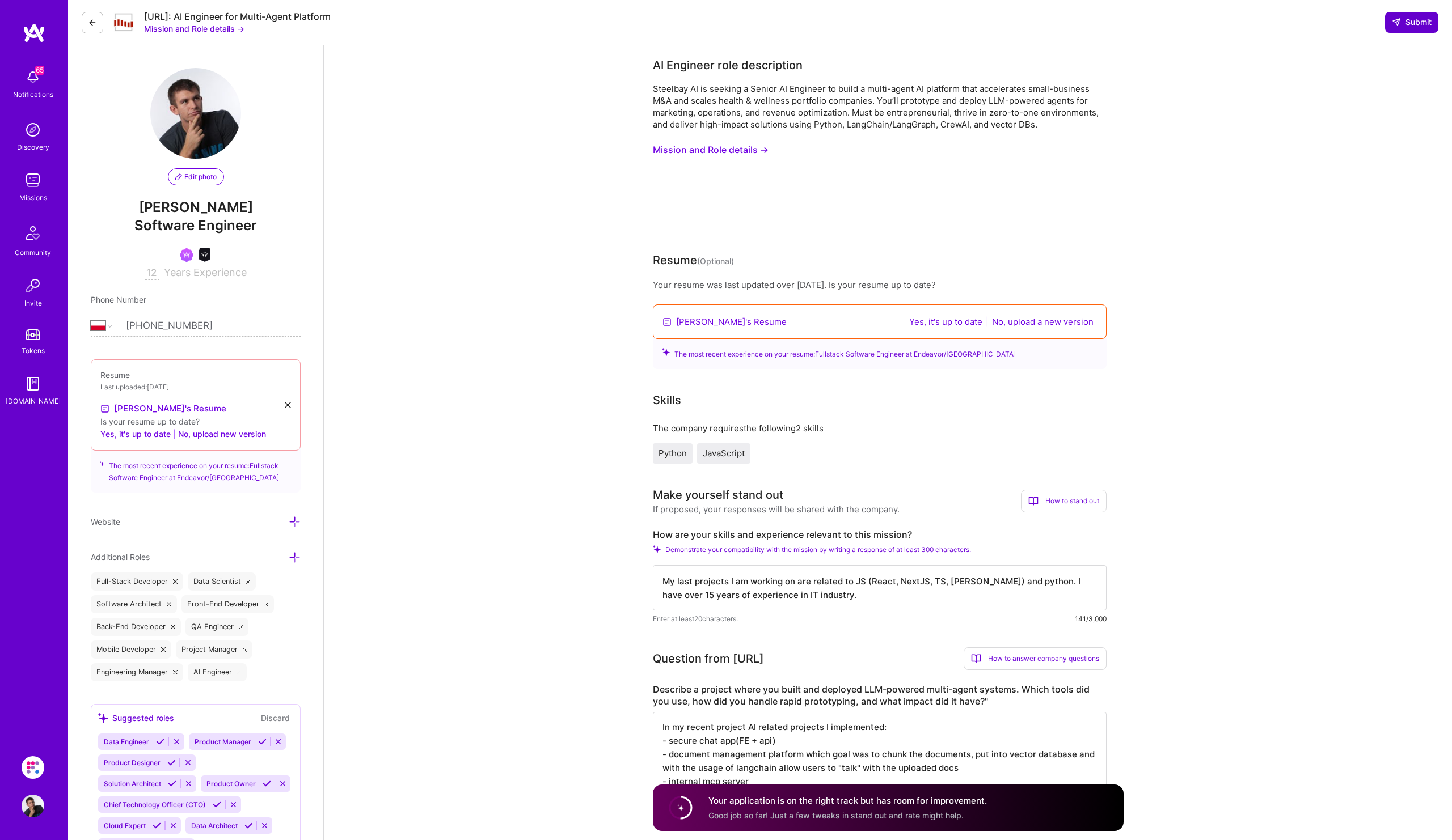
type textarea "In my recent project AI related projects I implemented: - secure chat app(FE + …"
click at [1413, 26] on span "Submit" at bounding box center [1411, 22] width 40 height 11
click at [1419, 24] on span "Submit" at bounding box center [1411, 22] width 40 height 11
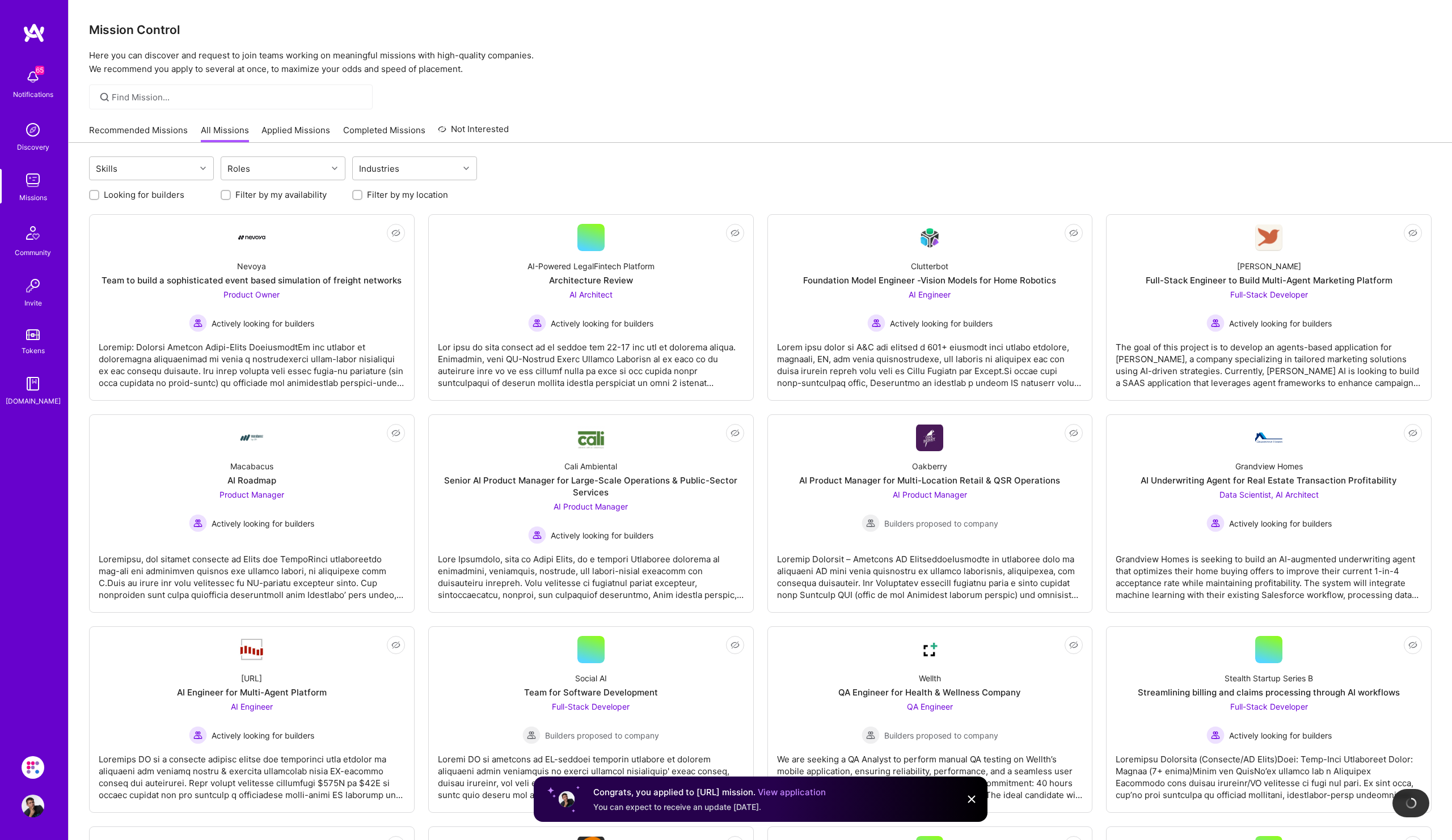
click at [148, 129] on link "Recommended Missions" at bounding box center [138, 133] width 99 height 19
